Goal: Book appointment/travel/reservation

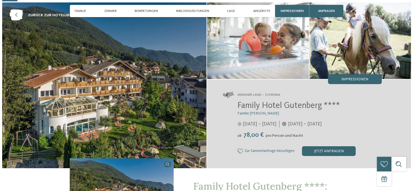
scroll to position [81, 0]
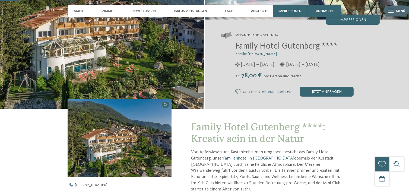
click at [165, 106] on link at bounding box center [120, 138] width 104 height 78
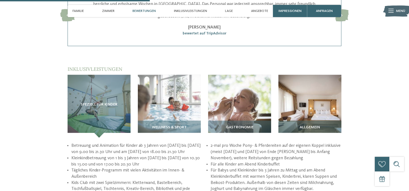
scroll to position [624, 0]
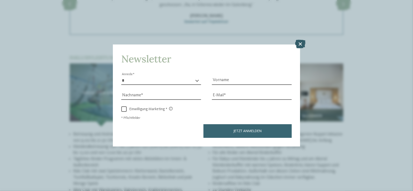
click at [299, 42] on icon at bounding box center [300, 44] width 11 height 9
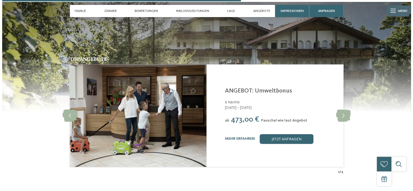
scroll to position [1004, 0]
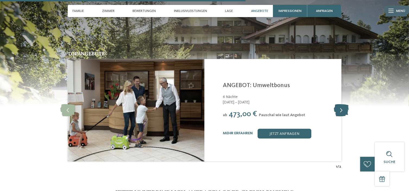
click at [340, 104] on icon at bounding box center [341, 110] width 15 height 12
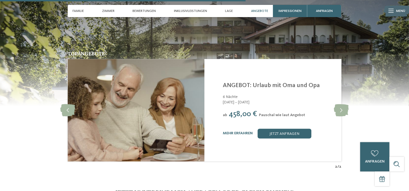
click at [235, 129] on div "mehr erfahren jetzt anfragen" at bounding box center [279, 134] width 112 height 10
click at [236, 132] on link "mehr erfahren" at bounding box center [238, 134] width 30 height 4
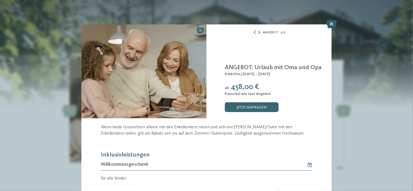
click at [331, 24] on icon at bounding box center [332, 24] width 11 height 9
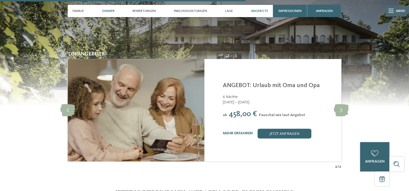
click at [112, 8] on div "Zimmer" at bounding box center [108, 11] width 17 height 12
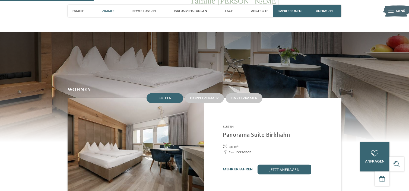
scroll to position [370, 0]
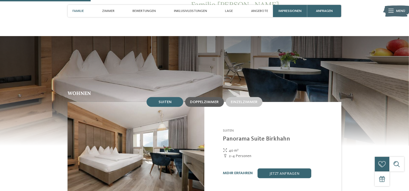
click at [212, 100] on div "Doppelzimmer" at bounding box center [204, 102] width 29 height 5
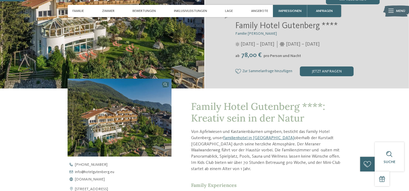
scroll to position [99, 0]
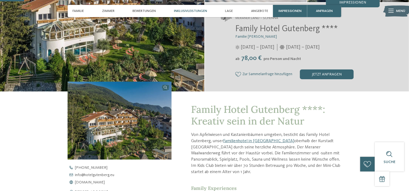
click at [199, 11] on span "Inklusivleistungen" at bounding box center [190, 11] width 33 height 4
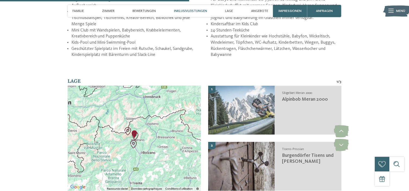
scroll to position [810, 0]
